Goal: Information Seeking & Learning: Check status

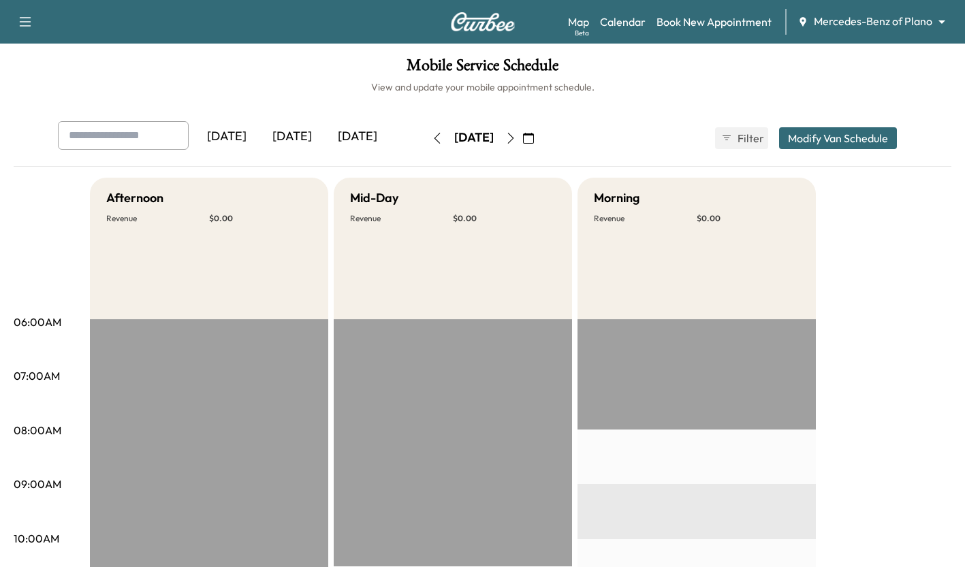
click at [362, 144] on div "[DATE]" at bounding box center [357, 136] width 65 height 31
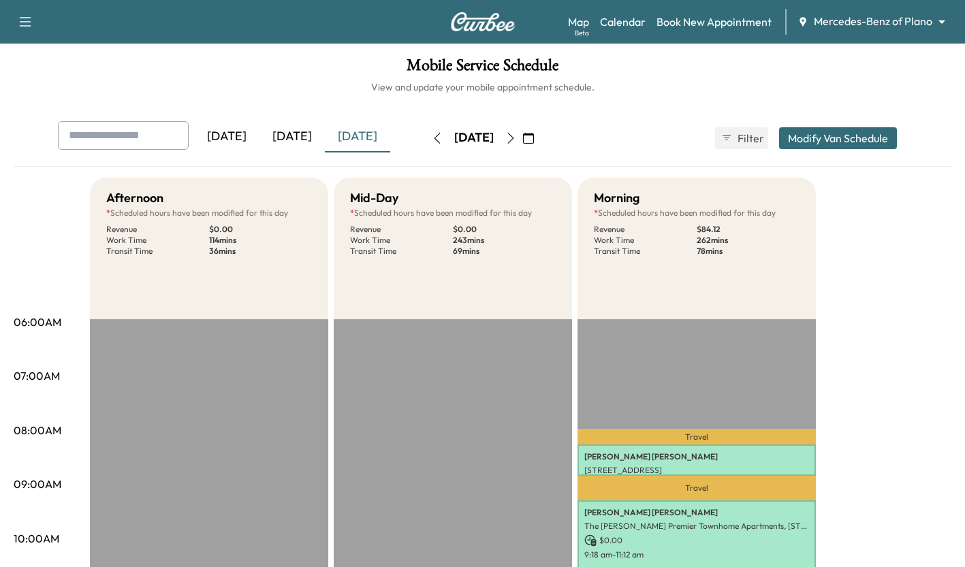
click at [895, 28] on body "Support Log Out Map Beta Calendar Book New Appointment Mercedes-Benz of Plano *…" at bounding box center [482, 283] width 965 height 567
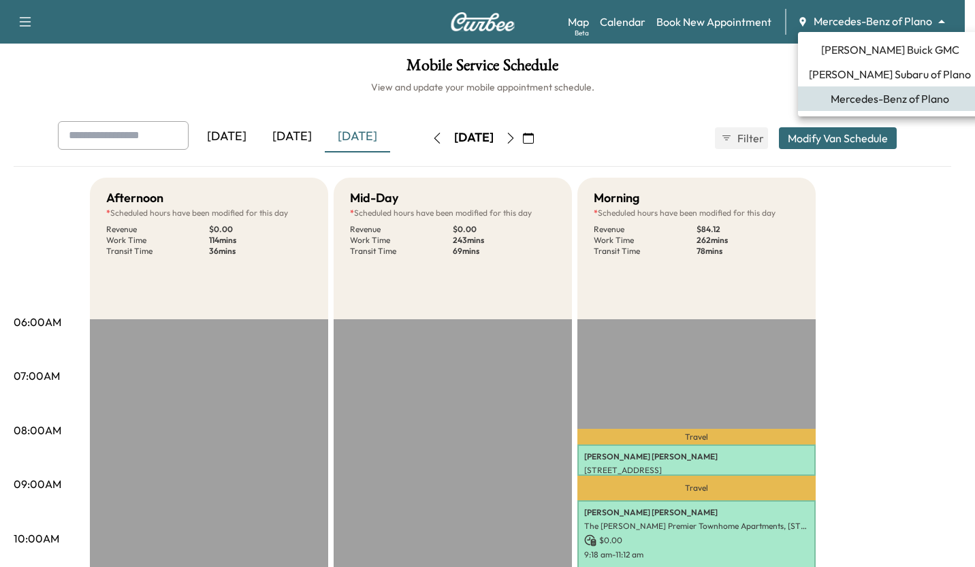
click at [896, 51] on span "[PERSON_NAME] Buick GMC" at bounding box center [890, 50] width 138 height 16
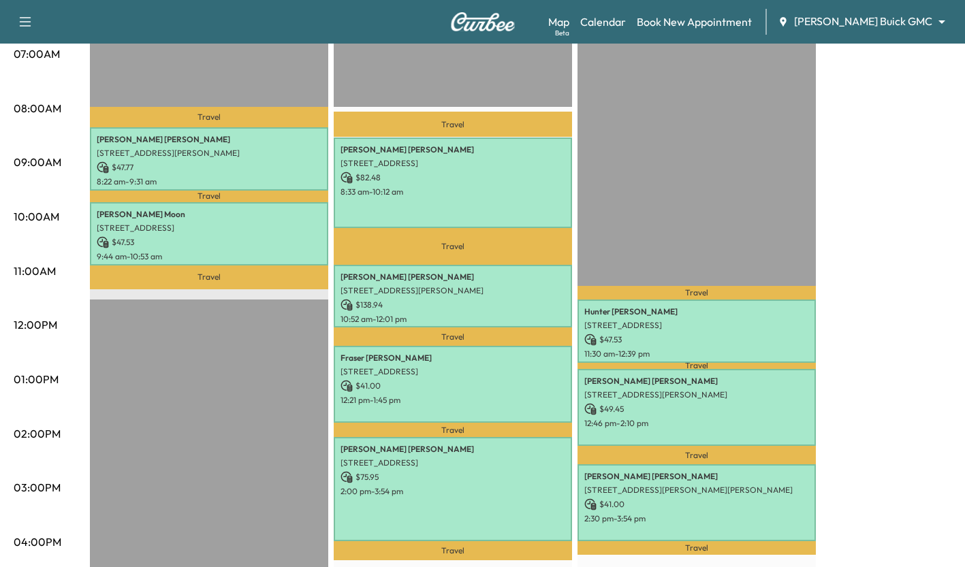
scroll to position [323, 0]
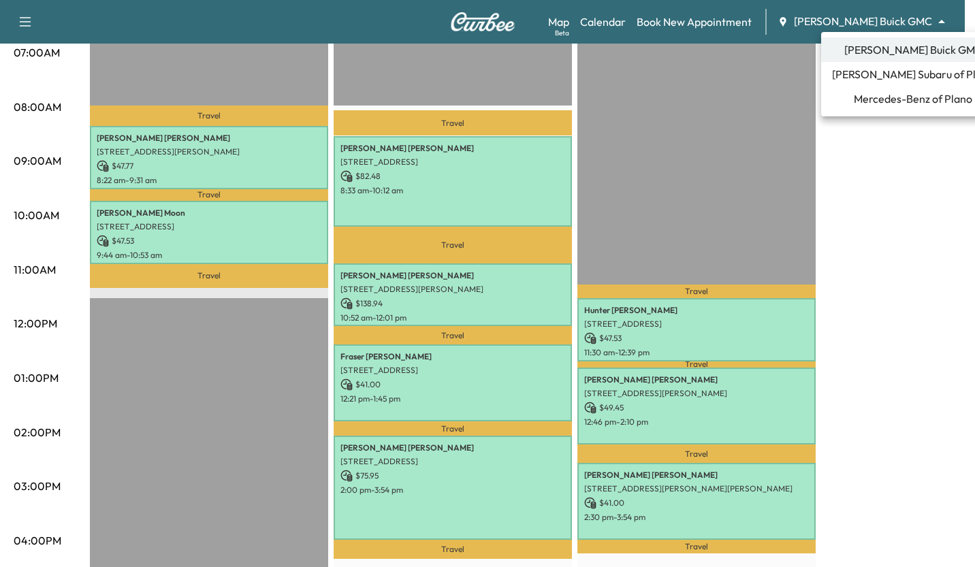
click at [919, 74] on span "[PERSON_NAME] Subaru of Plano" at bounding box center [913, 74] width 162 height 16
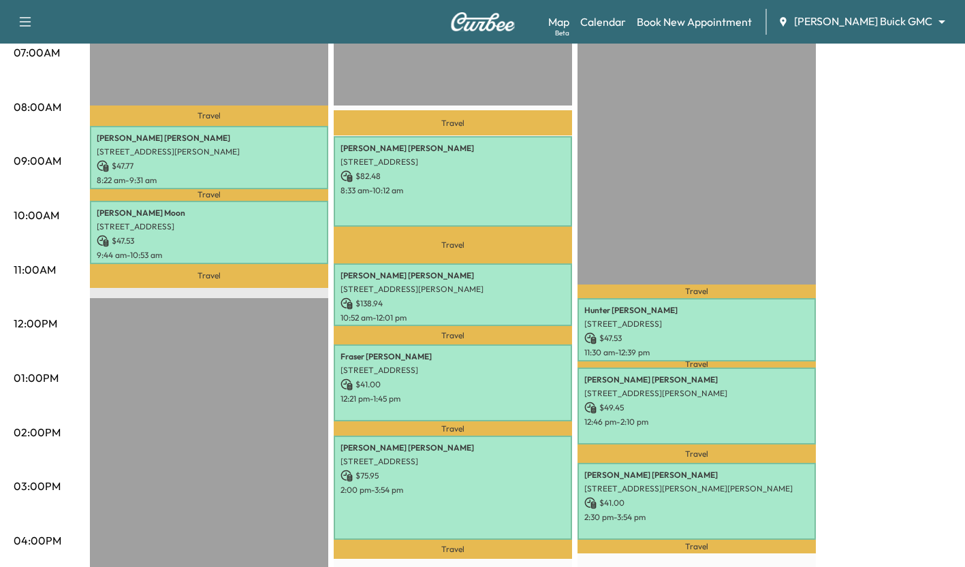
scroll to position [0, 0]
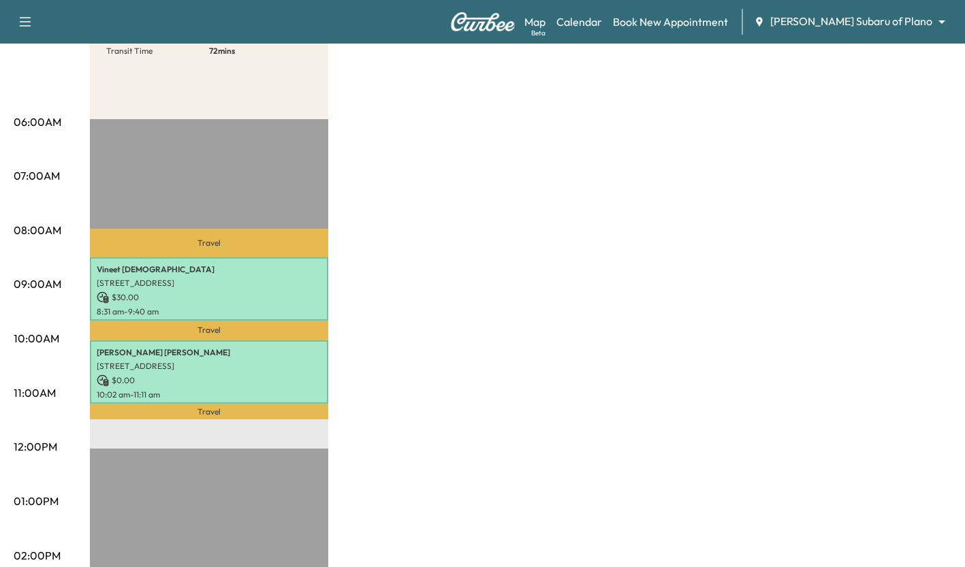
scroll to position [196, 0]
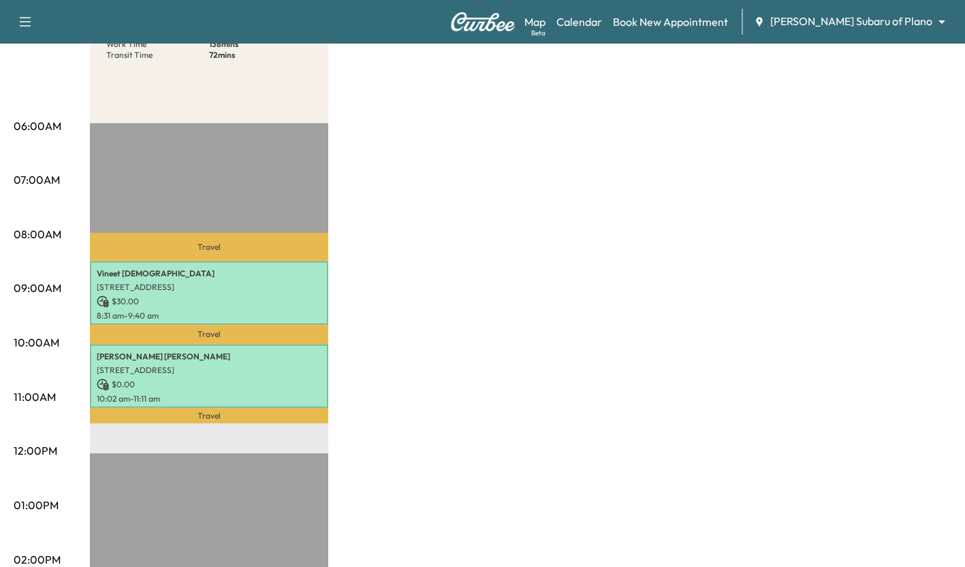
click at [915, 23] on body "Support Log Out Map Beta Calendar Book New Appointment [PERSON_NAME] Subaru of …" at bounding box center [482, 87] width 965 height 567
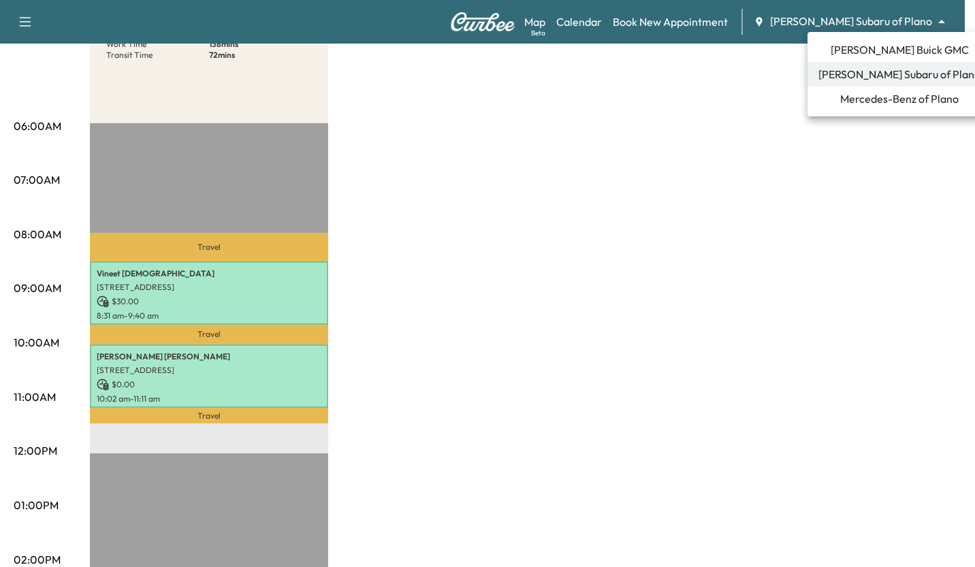
click at [897, 50] on span "[PERSON_NAME] Buick GMC" at bounding box center [900, 50] width 138 height 16
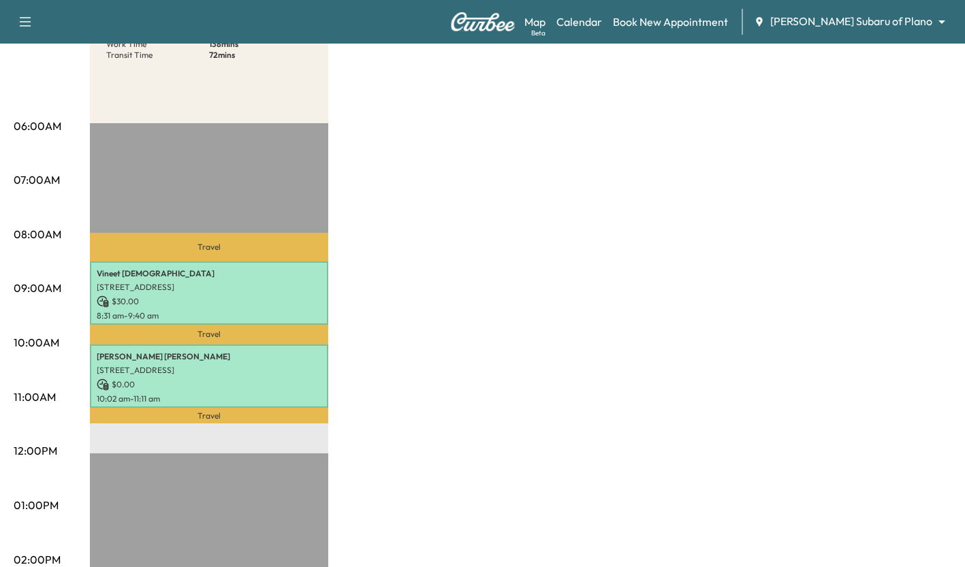
scroll to position [0, 0]
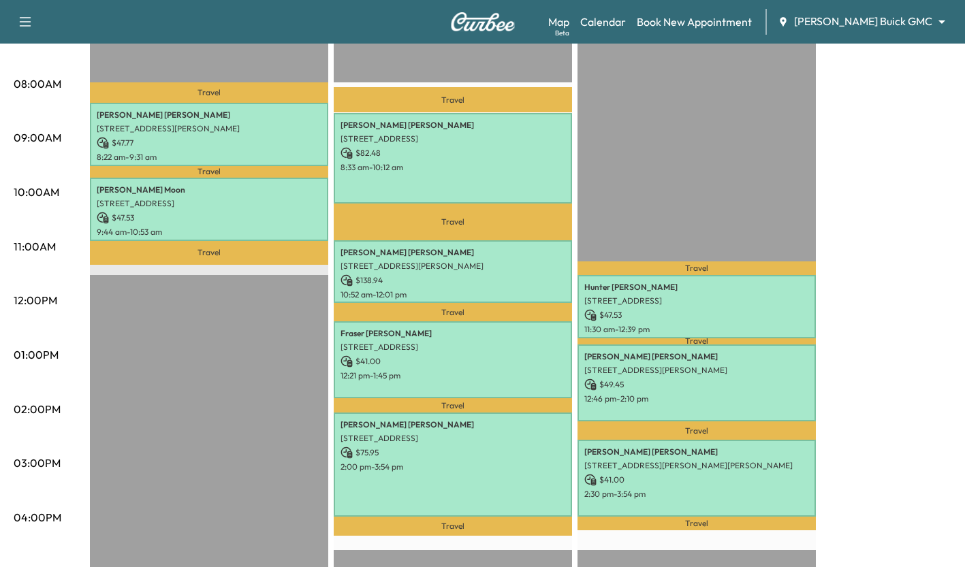
scroll to position [350, 0]
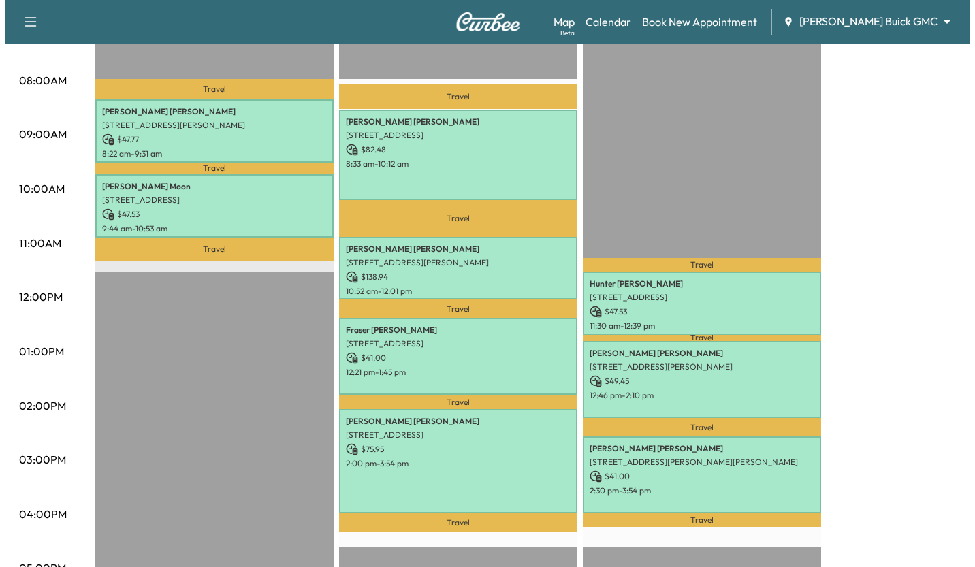
click li "Mercedes-Benz of Plano"
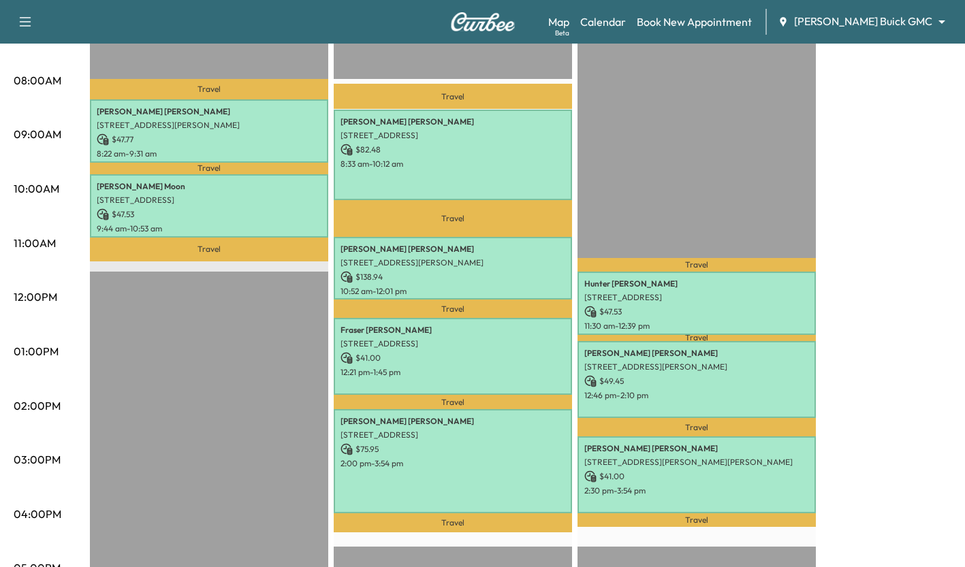
scroll to position [0, 0]
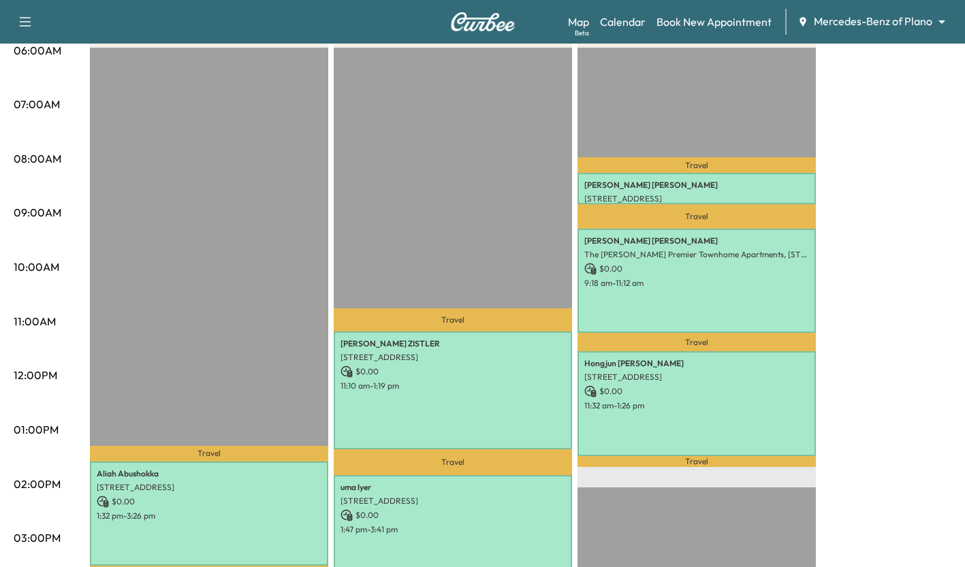
scroll to position [291, 0]
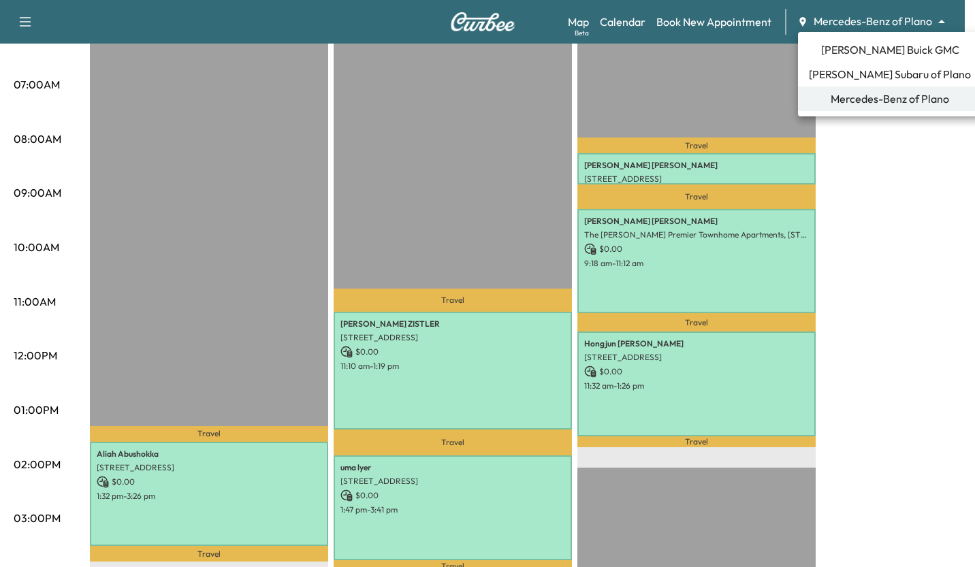
click at [901, 58] on li "[PERSON_NAME] Buick GMC" at bounding box center [890, 49] width 184 height 25
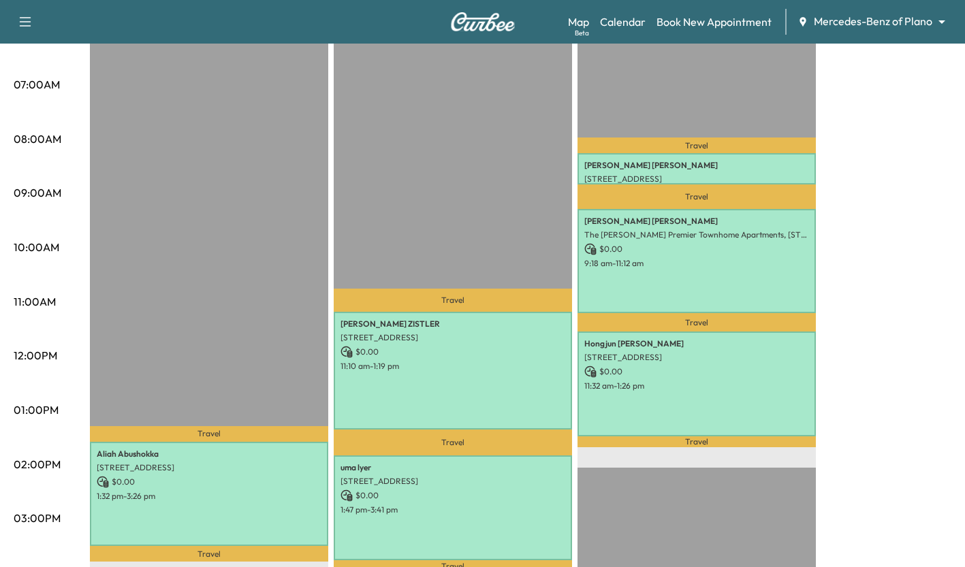
scroll to position [0, 0]
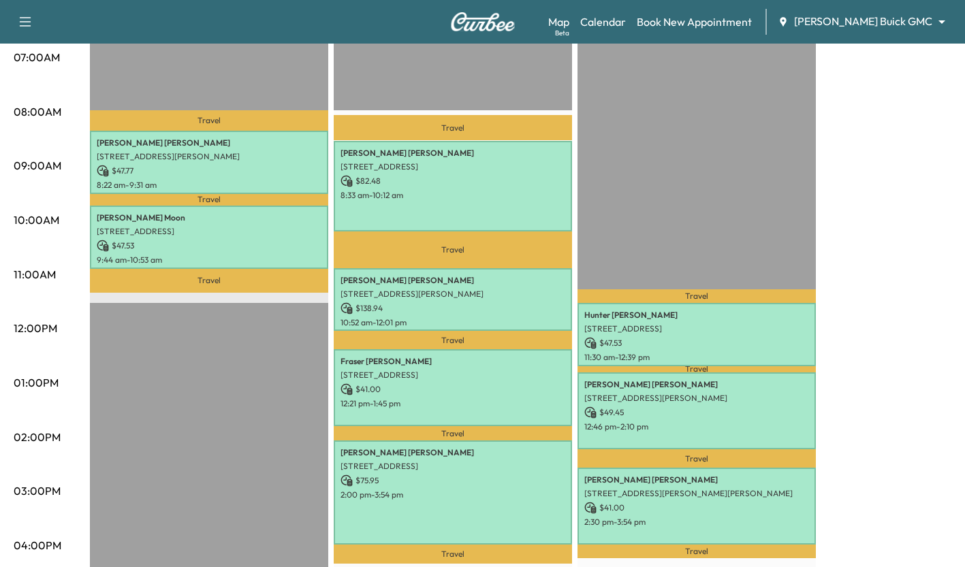
scroll to position [320, 0]
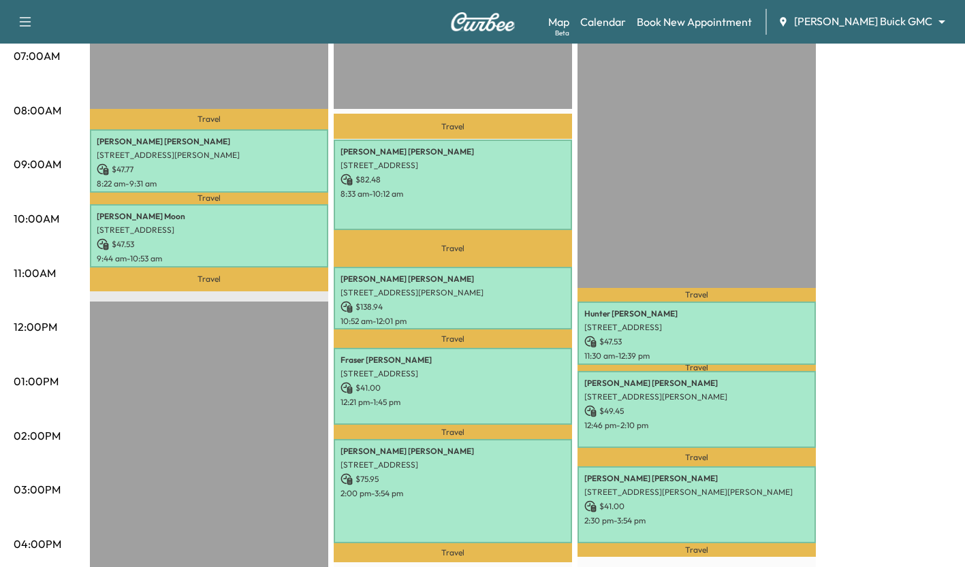
click at [517, 503] on div "[PERSON_NAME] [STREET_ADDRESS][PERSON_NAME] $ 75.95 2:00 pm - 3:54 pm" at bounding box center [453, 491] width 238 height 104
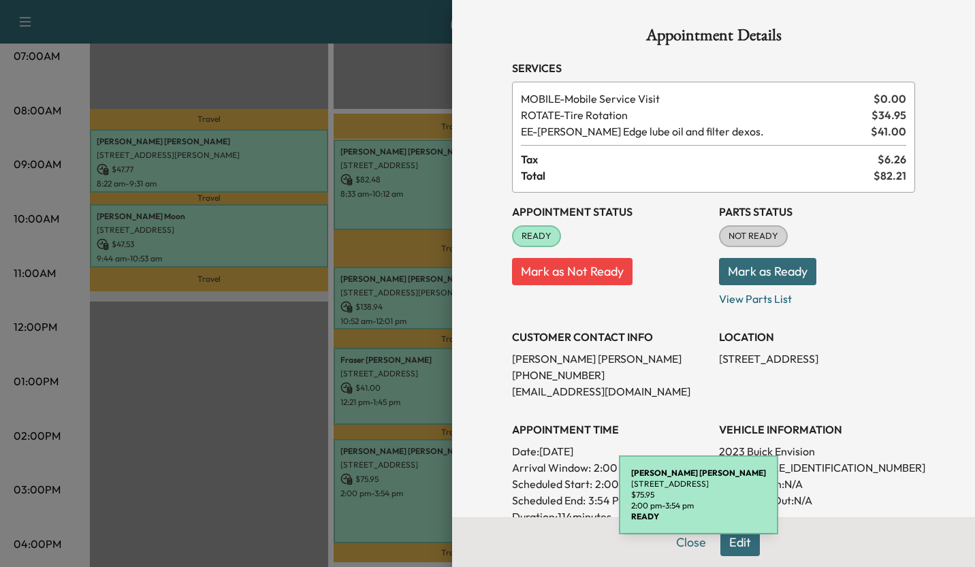
click at [243, 437] on div at bounding box center [487, 283] width 975 height 567
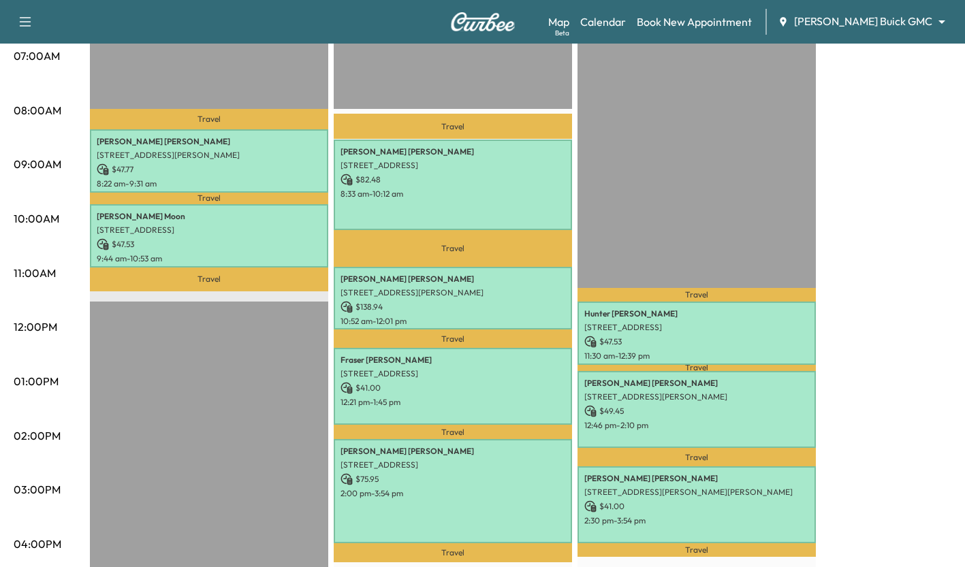
click at [530, 388] on p "$ 41.00" at bounding box center [452, 388] width 225 height 12
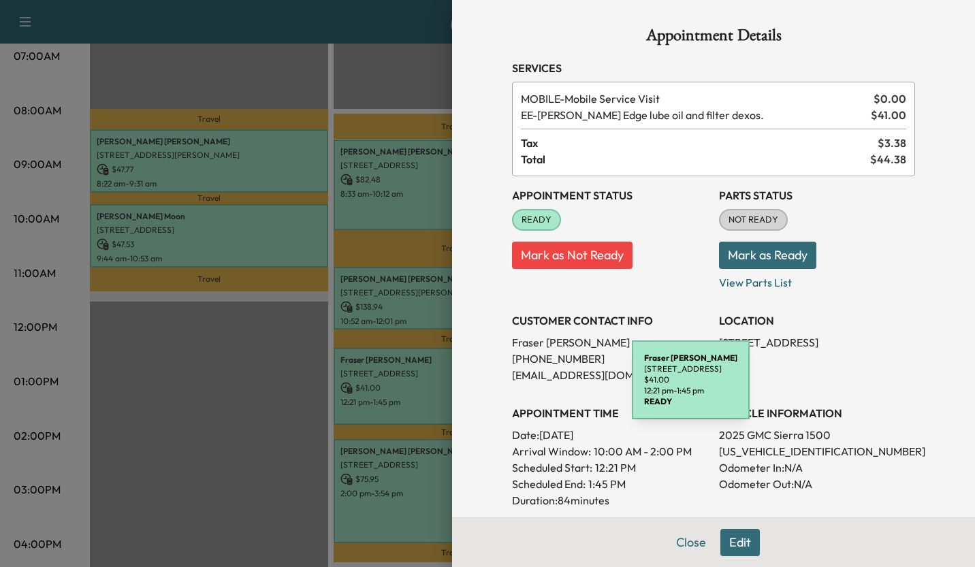
click at [240, 401] on div at bounding box center [487, 283] width 975 height 567
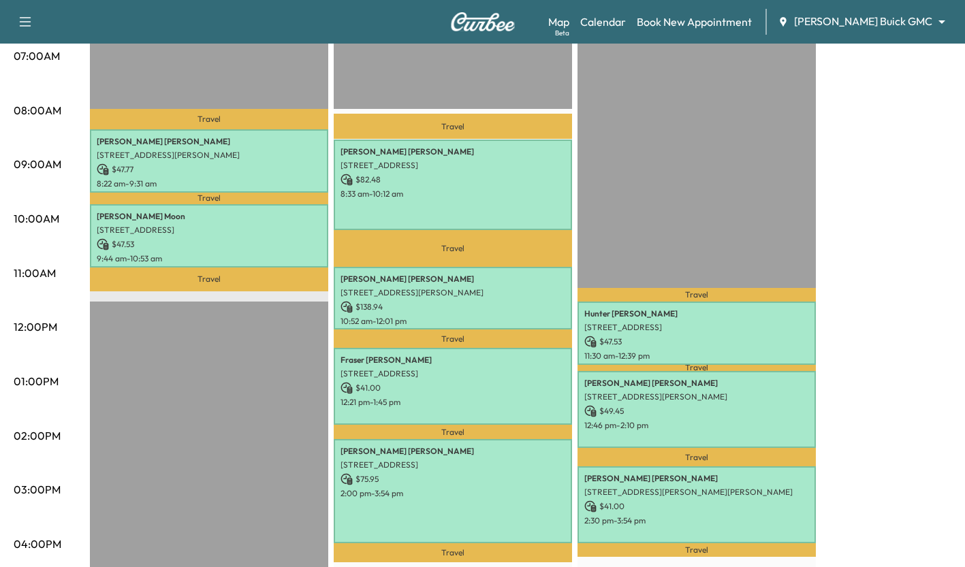
click at [449, 291] on p "[STREET_ADDRESS][PERSON_NAME]" at bounding box center [452, 292] width 225 height 11
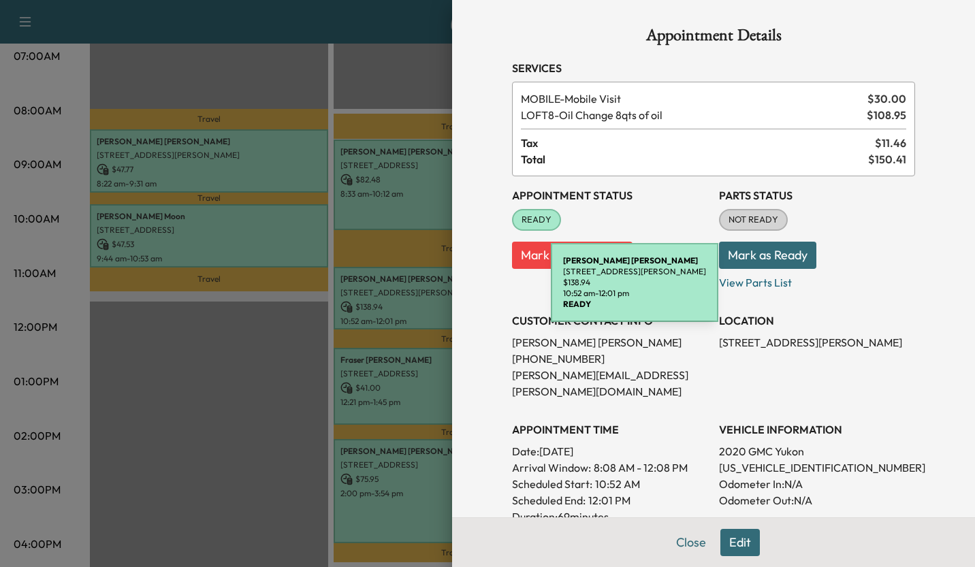
click at [225, 434] on div at bounding box center [487, 283] width 975 height 567
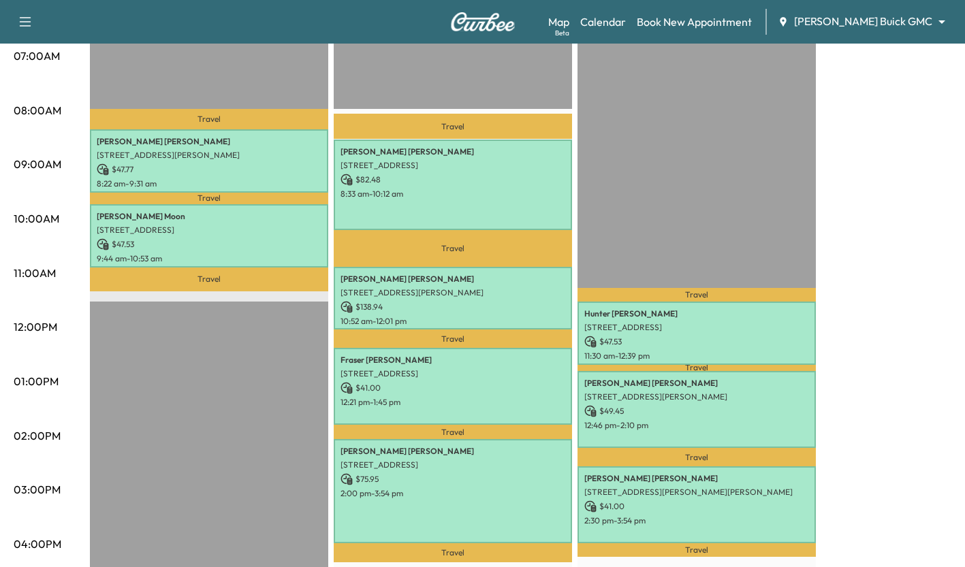
click at [470, 195] on p "8:33 am - 10:12 am" at bounding box center [452, 194] width 225 height 11
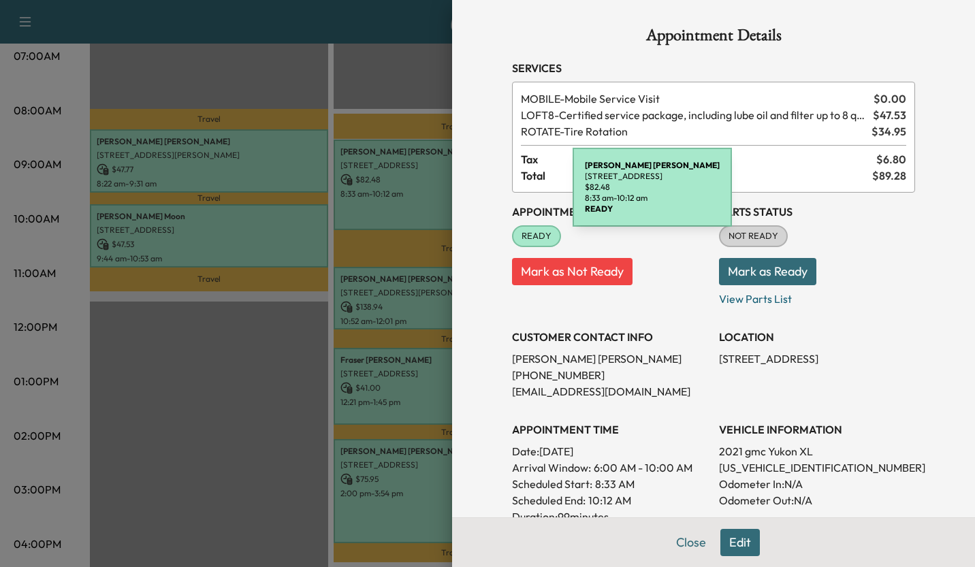
click at [269, 402] on div at bounding box center [487, 283] width 975 height 567
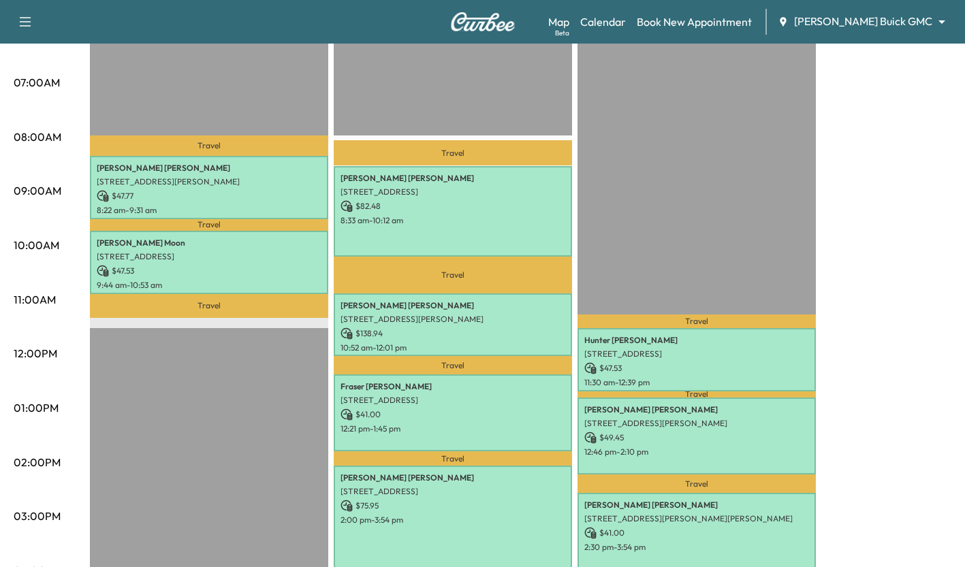
scroll to position [287, 0]
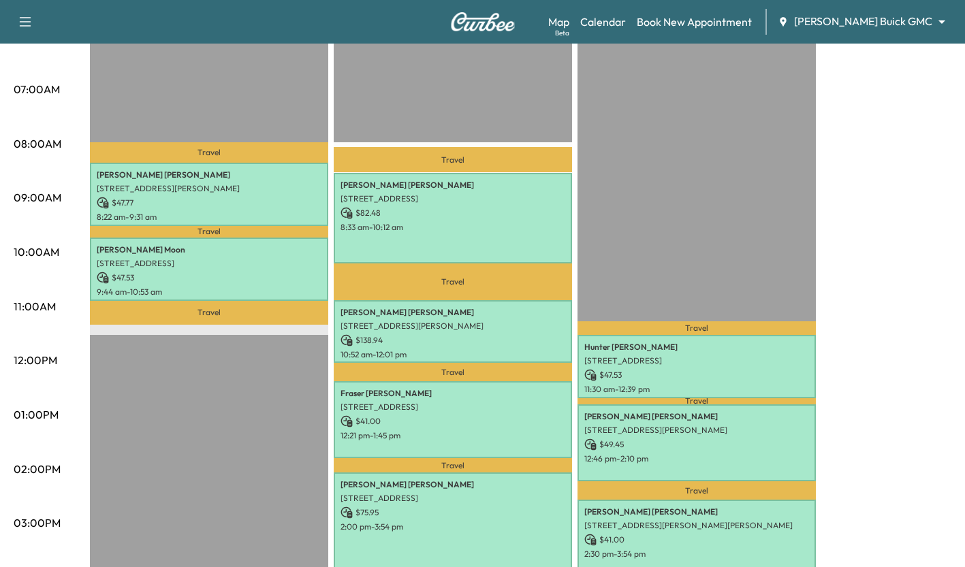
click at [502, 229] on p "8:33 am - 10:12 am" at bounding box center [452, 227] width 225 height 11
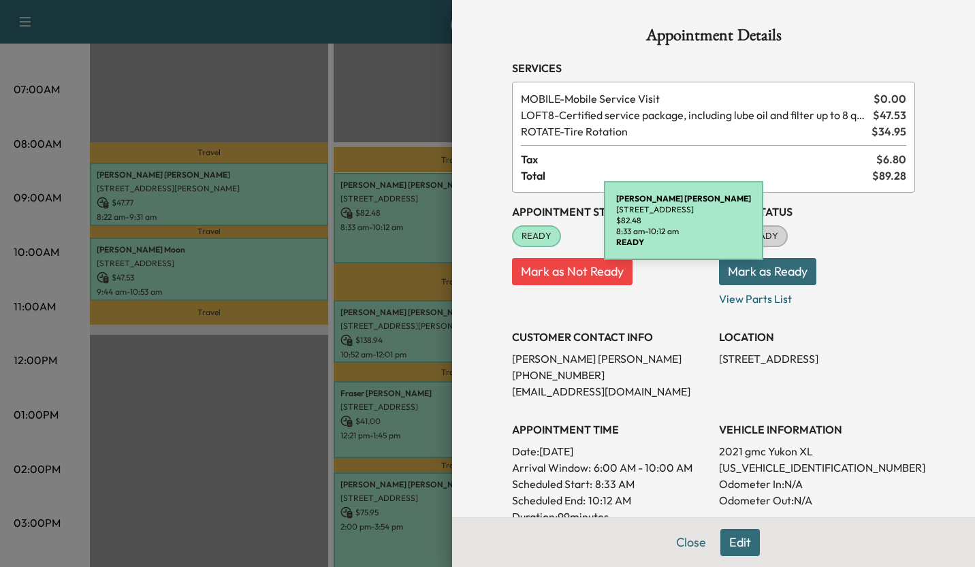
click at [276, 460] on div at bounding box center [487, 283] width 975 height 567
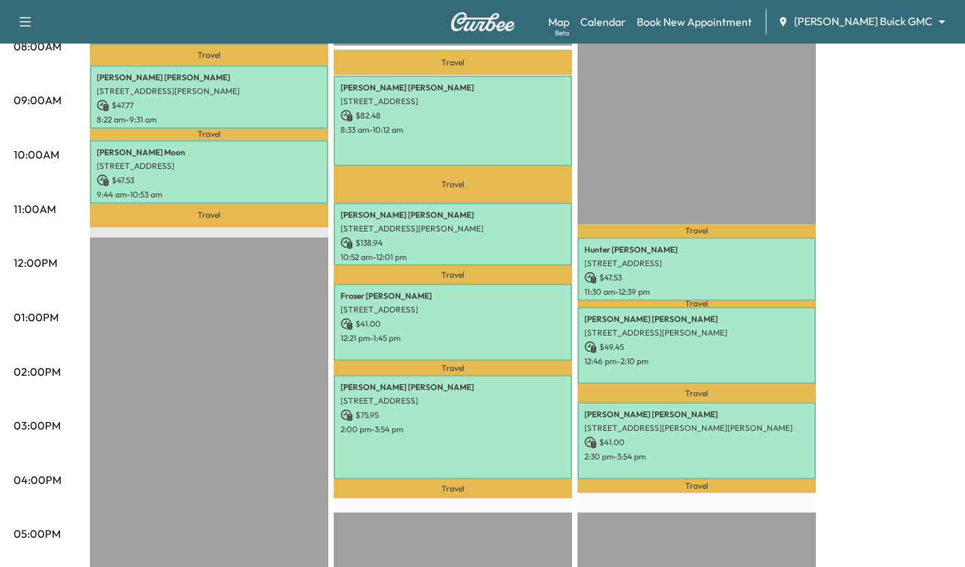
scroll to position [346, 0]
